Goal: Transaction & Acquisition: Purchase product/service

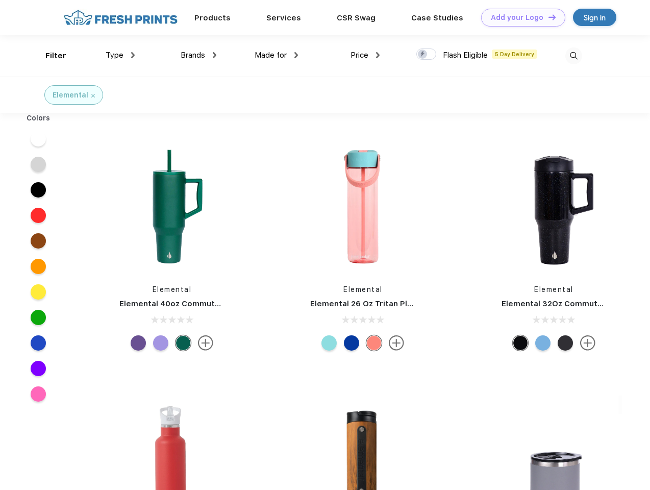
scroll to position [1, 0]
click at [519, 17] on link "Add your Logo Design Tool" at bounding box center [523, 18] width 84 height 18
click at [0, 0] on div "Design Tool" at bounding box center [0, 0] width 0 height 0
click at [547, 17] on link "Add your Logo Design Tool" at bounding box center [523, 18] width 84 height 18
click at [49, 56] on div "Filter" at bounding box center [55, 56] width 21 height 12
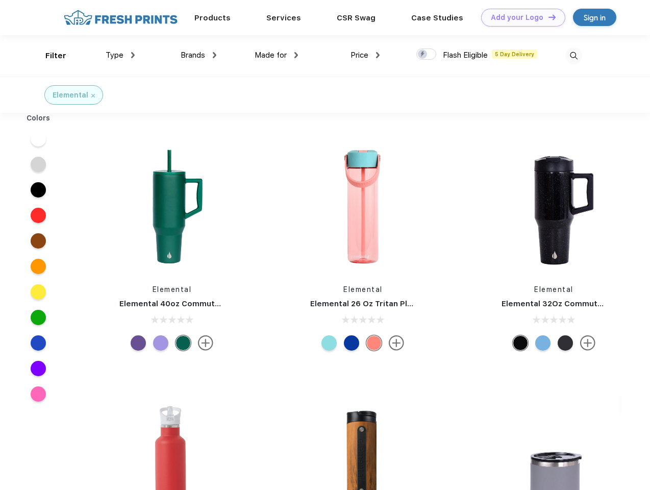
click at [120, 55] on span "Type" at bounding box center [115, 54] width 18 height 9
click at [198, 55] on span "Brands" at bounding box center [193, 54] width 24 height 9
click at [276, 55] on span "Made for" at bounding box center [270, 54] width 32 height 9
click at [365, 55] on span "Price" at bounding box center [359, 54] width 18 height 9
click at [426, 55] on div at bounding box center [426, 53] width 20 height 11
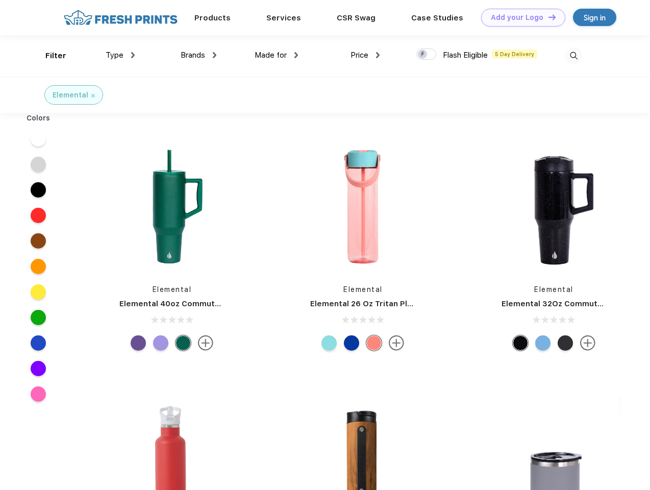
click at [423, 55] on input "checkbox" at bounding box center [419, 51] width 7 height 7
click at [573, 56] on img at bounding box center [573, 55] width 17 height 17
